Goal: Share content: Share content

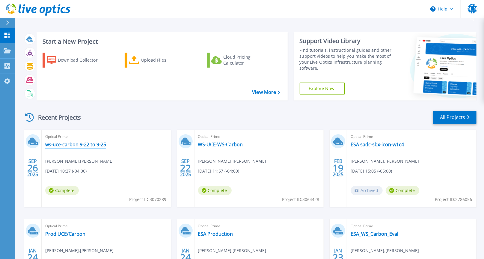
click at [59, 146] on link "ws-uce-carbon 9-22 to 9-25" at bounding box center [75, 145] width 61 height 6
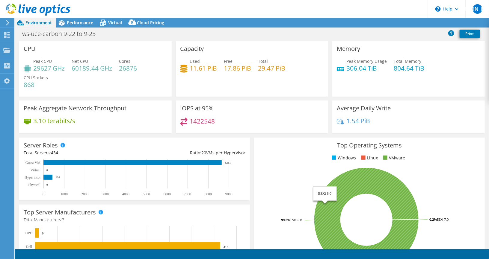
select select "USD"
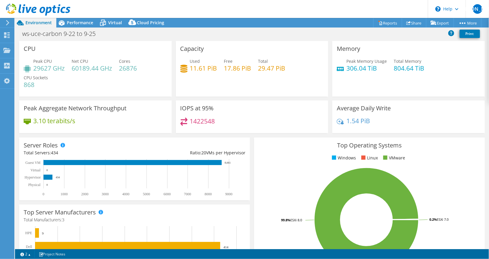
click at [473, 68] on div "Peak Memory Usage 306.04 TiB Total Memory 804.64 TiB" at bounding box center [408, 67] width 143 height 19
click at [413, 19] on link "Share" at bounding box center [414, 22] width 25 height 9
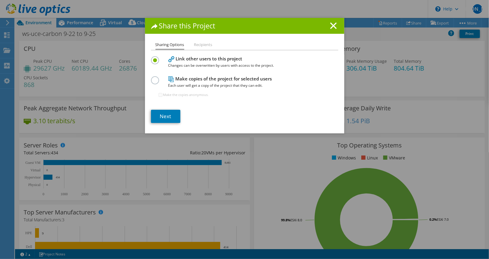
click at [198, 45] on li "Recipients" at bounding box center [203, 44] width 18 height 7
click at [201, 43] on li "Recipients" at bounding box center [203, 44] width 18 height 7
click at [164, 116] on link "Next" at bounding box center [165, 116] width 29 height 13
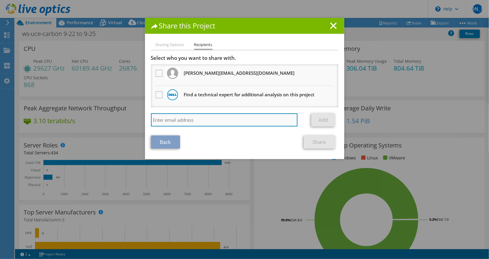
click at [199, 118] on input "search" at bounding box center [224, 119] width 147 height 13
paste input "sravan.sanapureddy-1@lowes.com"
type input "sravan.sanapureddy-1@lowes.com"
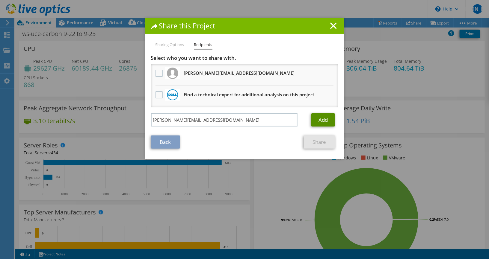
click at [324, 120] on link "Add" at bounding box center [323, 119] width 24 height 13
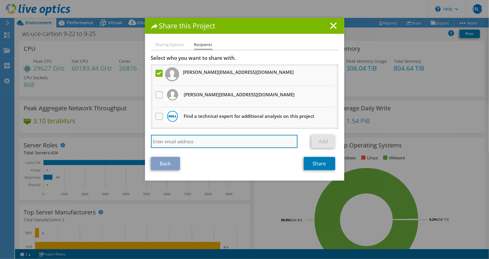
click at [162, 140] on input "search" at bounding box center [224, 141] width 147 height 13
paste input "krunal.shah@lowes.com"
click at [158, 141] on input "krunal.shah@lowes.co" at bounding box center [224, 141] width 147 height 13
drag, startPoint x: 210, startPoint y: 142, endPoint x: 147, endPoint y: 141, distance: 63.8
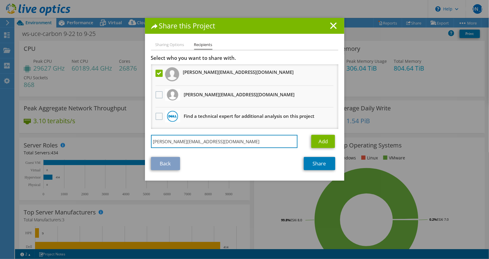
click at [147, 141] on div "Sharing Options Recipients Link other users to this project Changes can be over…" at bounding box center [244, 111] width 199 height 140
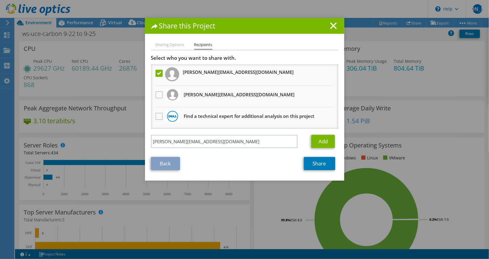
click at [147, 141] on div "Sharing Options Recipients Link other users to this project Changes can be over…" at bounding box center [244, 111] width 199 height 140
click at [195, 149] on div "m.shah@lowes.co Add" at bounding box center [244, 143] width 187 height 16
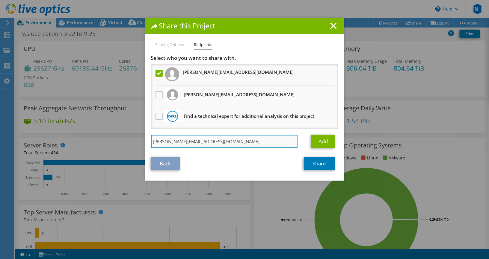
click at [199, 137] on input "m.shah@lowes.co" at bounding box center [224, 141] width 147 height 13
type input "m"
paste input "krunal.shah@lowes.com"
type input "krunal.shah@lowes.com"
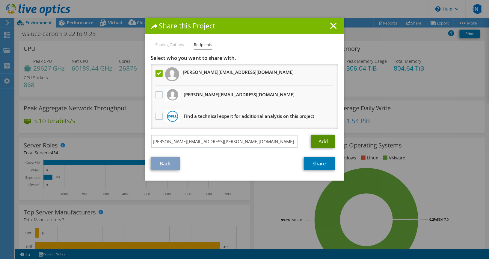
click at [318, 139] on link "Add" at bounding box center [323, 141] width 24 height 13
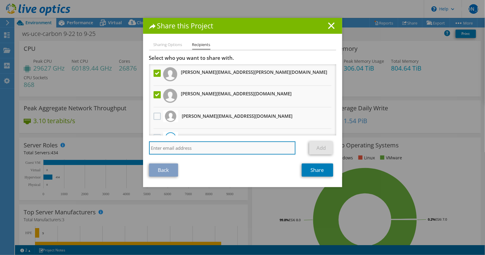
click at [154, 149] on input "search" at bounding box center [222, 148] width 147 height 13
paste input "eric.hoyt@lowes.com"
type input "eric.hoyt@lowes.com"
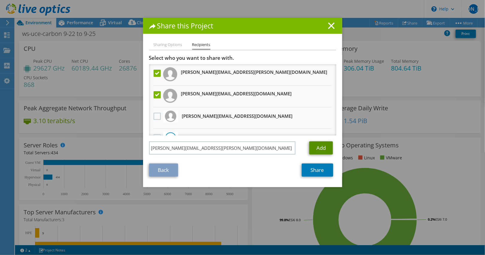
click at [319, 149] on link "Add" at bounding box center [321, 148] width 24 height 13
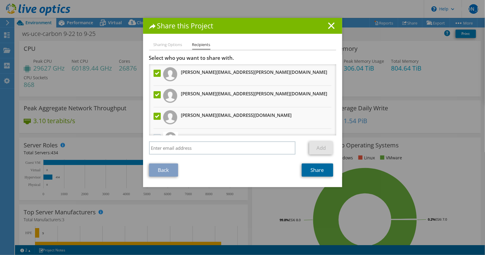
click at [311, 168] on link "Share" at bounding box center [317, 170] width 31 height 13
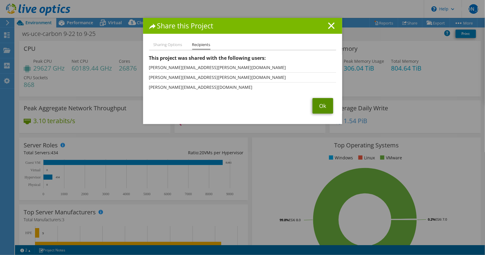
click at [320, 105] on link "Ok" at bounding box center [323, 106] width 21 height 16
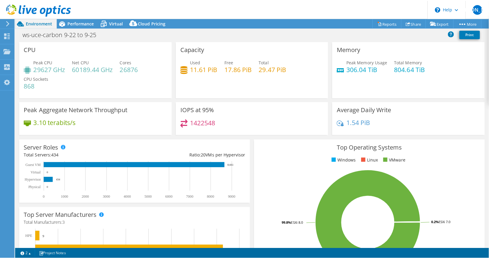
scroll to position [73, 0]
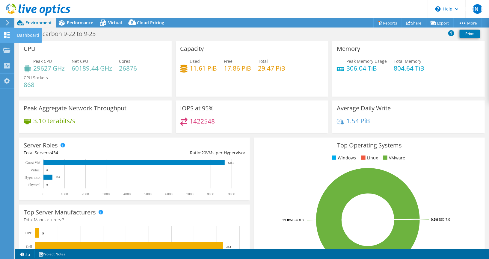
click at [6, 36] on use at bounding box center [7, 35] width 6 height 6
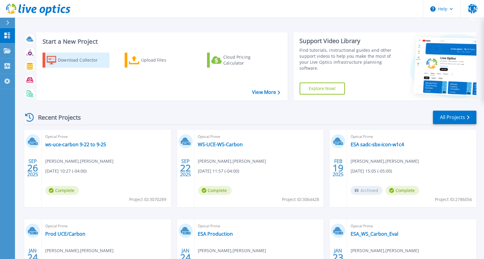
click at [55, 63] on icon at bounding box center [52, 60] width 10 height 9
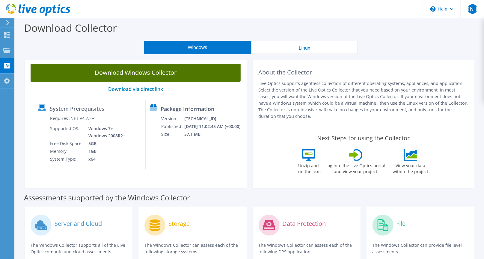
click at [182, 74] on link "Download Windows Collector" at bounding box center [136, 73] width 210 height 18
